Goal: Transaction & Acquisition: Purchase product/service

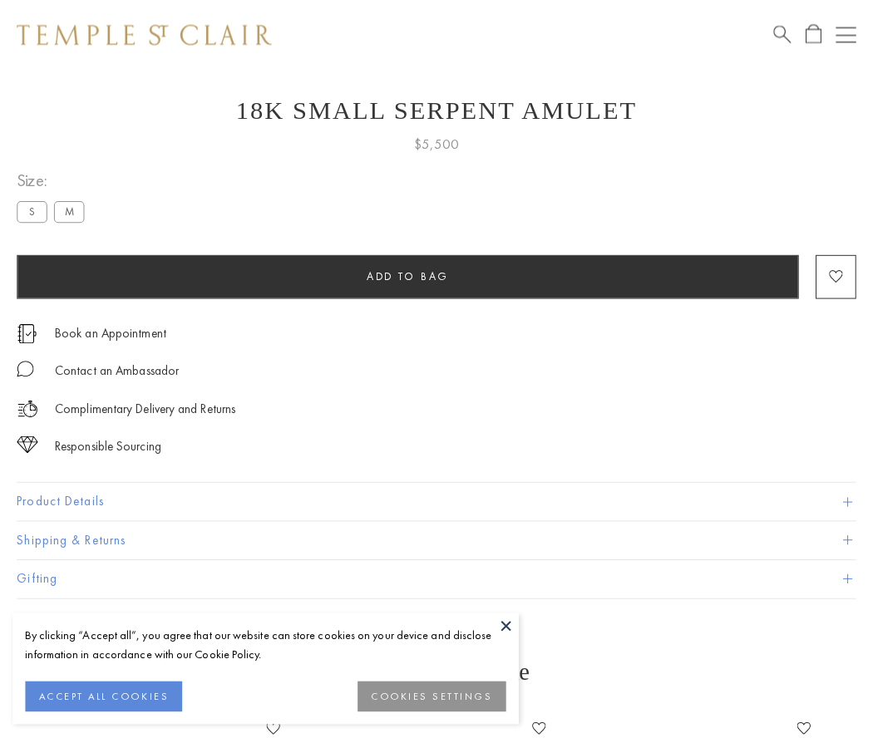
scroll to position [66, 0]
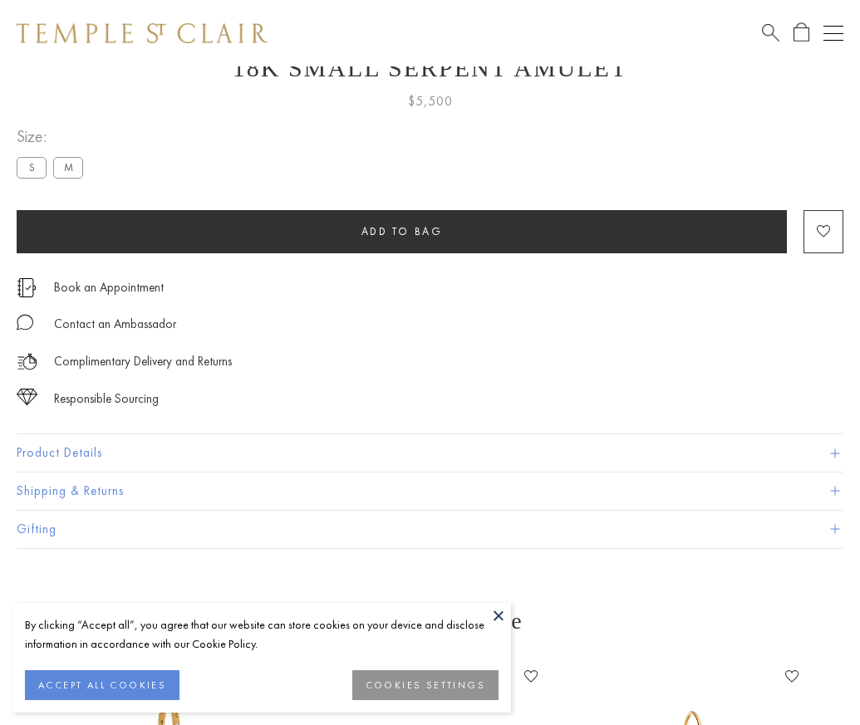
click at [401, 231] on span "Add to bag" at bounding box center [401, 231] width 81 height 14
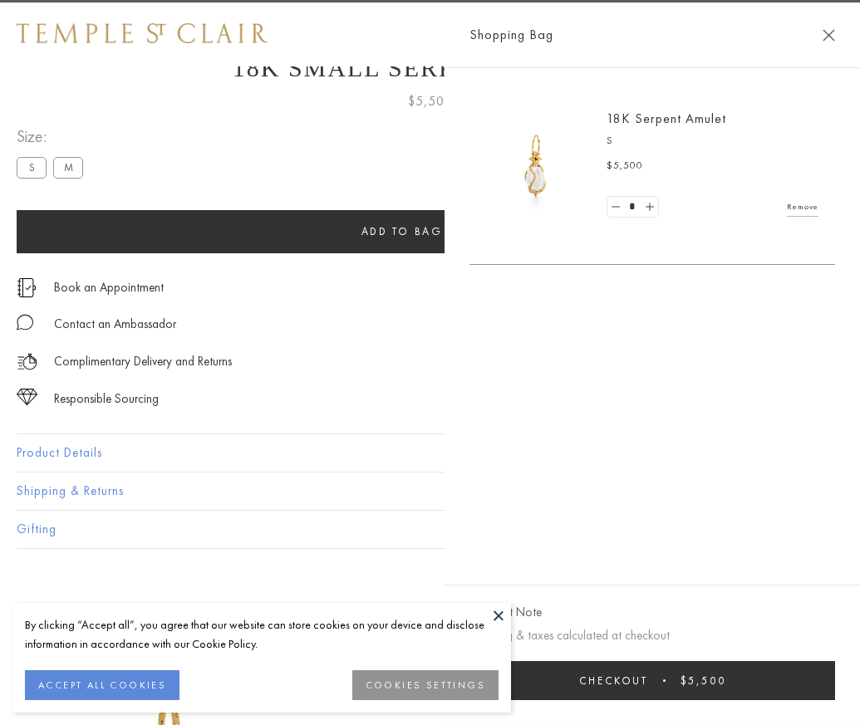
click at [835, 693] on button "Checkout $5,500" at bounding box center [653, 680] width 366 height 39
